Goal: Go to known website: Access a specific website the user already knows

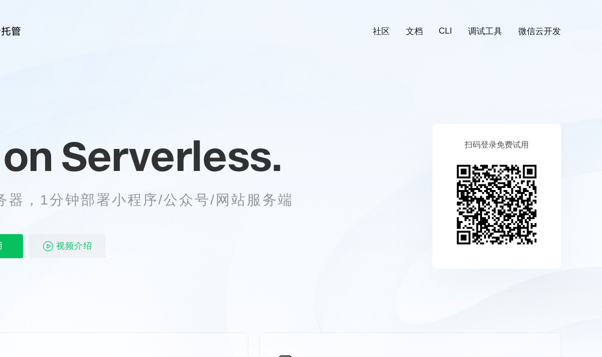
scroll to position [0, 1783]
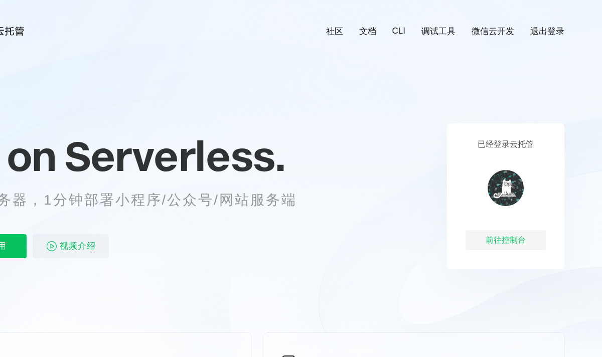
scroll to position [0, 91]
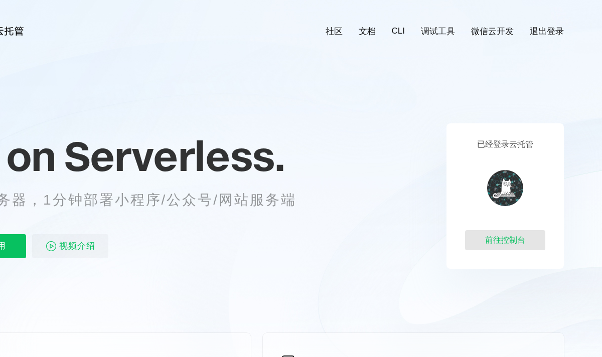
click at [498, 240] on div "前往控制台" at bounding box center [505, 240] width 80 height 20
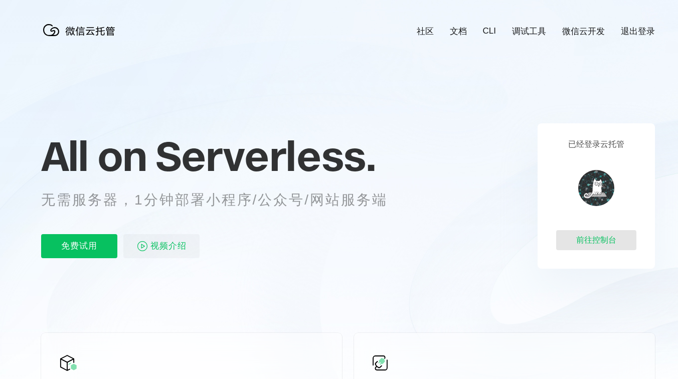
scroll to position [0, 1783]
click at [583, 238] on div "前往控制台" at bounding box center [596, 240] width 80 height 20
